Goal: Find specific page/section: Find specific page/section

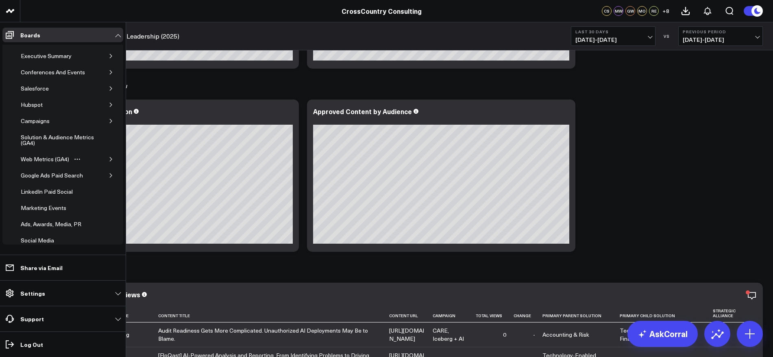
click at [107, 157] on button "button" at bounding box center [111, 159] width 8 height 8
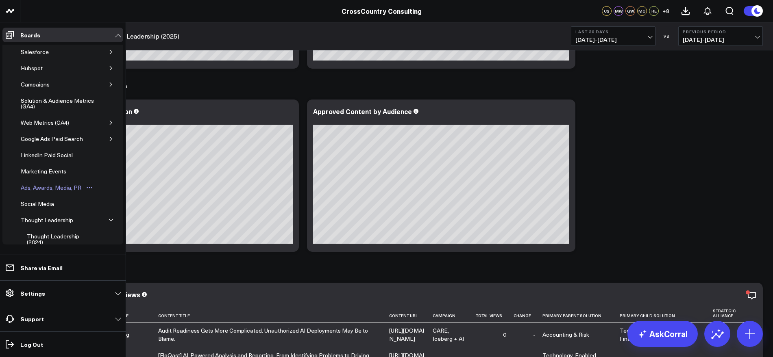
scroll to position [51, 0]
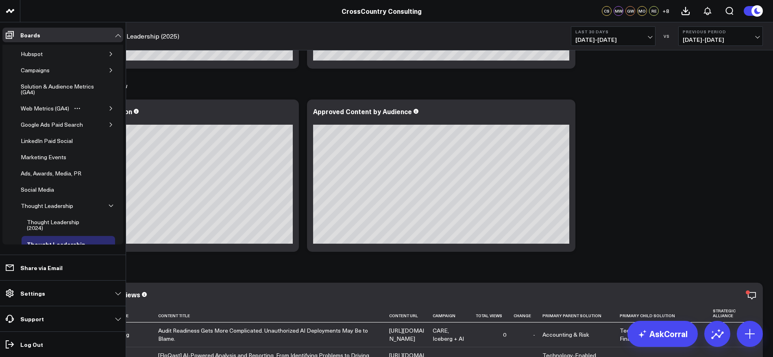
click at [109, 108] on icon "button" at bounding box center [111, 108] width 5 height 5
click at [60, 121] on div "AI & LLM Metrics" at bounding box center [49, 125] width 49 height 10
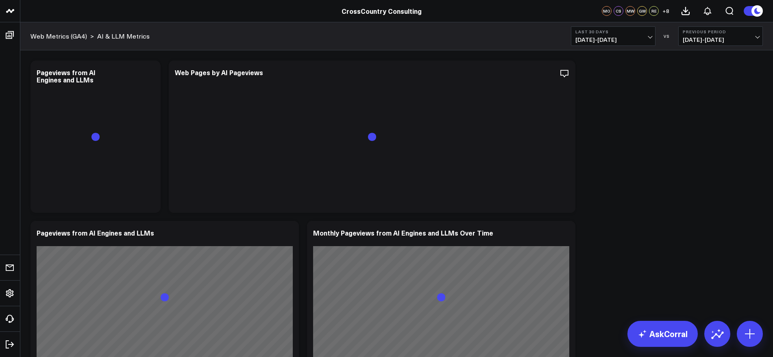
click at [651, 37] on span "[DATE] - [DATE]" at bounding box center [613, 40] width 76 height 7
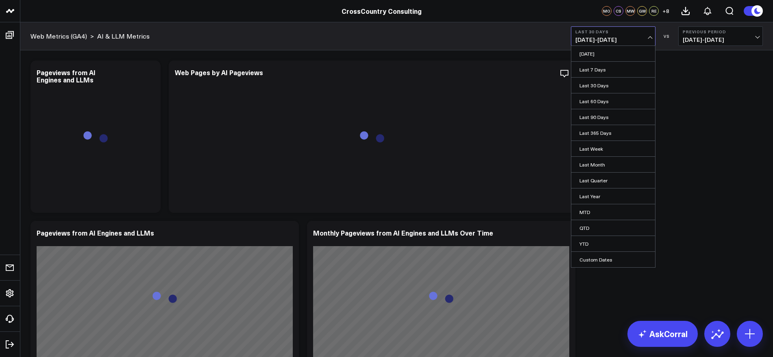
click at [584, 242] on link "YTD" at bounding box center [613, 243] width 84 height 15
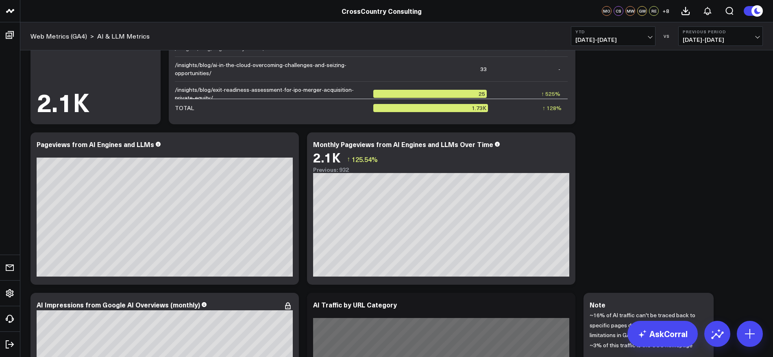
scroll to position [77, 0]
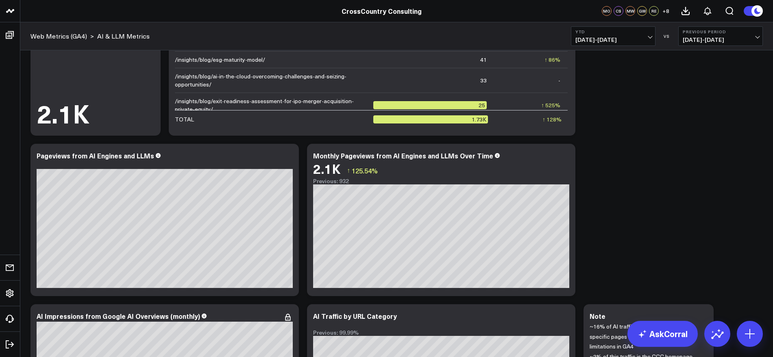
click at [756, 13] on icon at bounding box center [757, 11] width 6 height 6
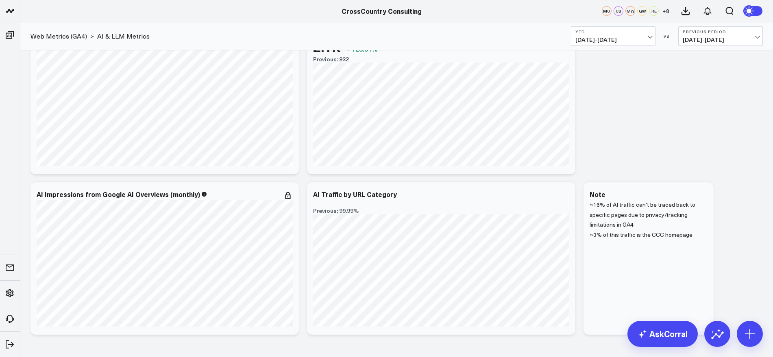
scroll to position [230, 0]
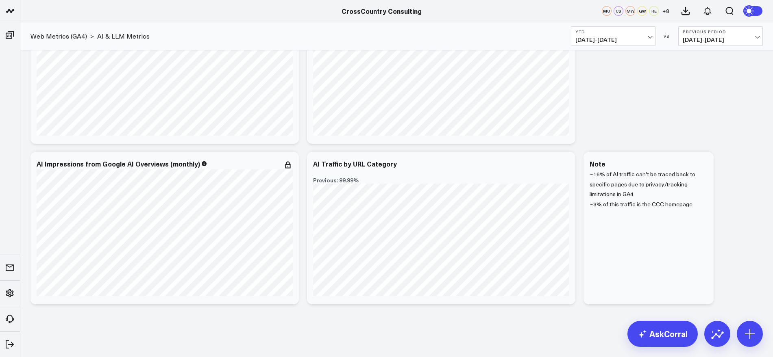
click at [752, 11] on icon at bounding box center [749, 11] width 9 height 9
